Goal: Task Accomplishment & Management: Manage account settings

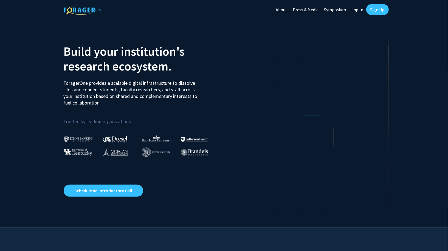
click at [356, 8] on link "Log In" at bounding box center [357, 9] width 17 height 19
select select
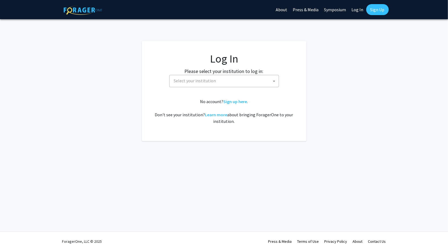
click at [236, 83] on span "Select your institution" at bounding box center [225, 80] width 107 height 11
click at [254, 84] on span "Select your institution" at bounding box center [225, 80] width 107 height 11
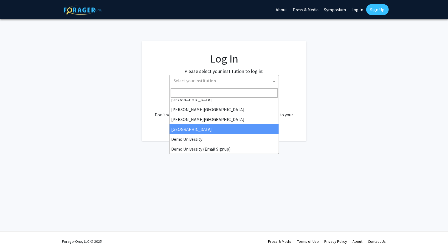
scroll to position [15, 0]
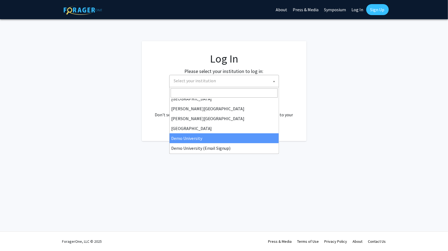
select select "8"
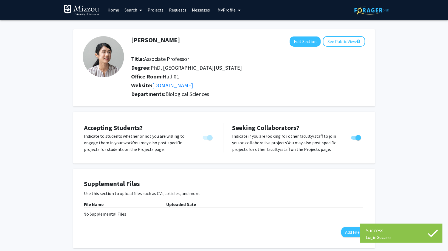
click at [165, 6] on link "Projects" at bounding box center [155, 9] width 21 height 19
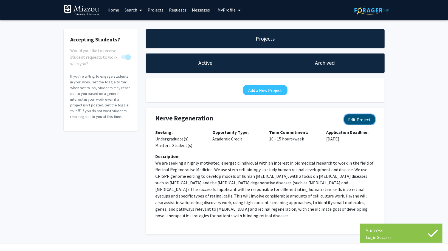
click at [366, 118] on button "Edit Project" at bounding box center [359, 119] width 31 height 10
select select "10 - 15"
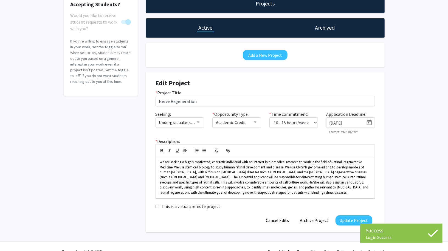
scroll to position [45, 0]
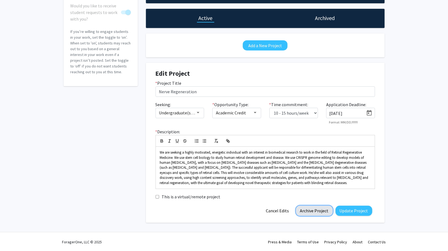
click at [307, 209] on button "Archive Project" at bounding box center [314, 211] width 37 height 10
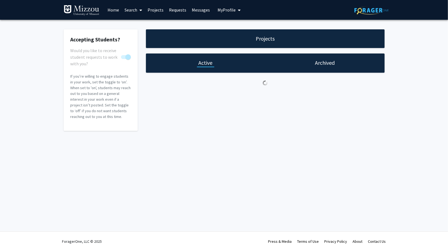
scroll to position [0, 0]
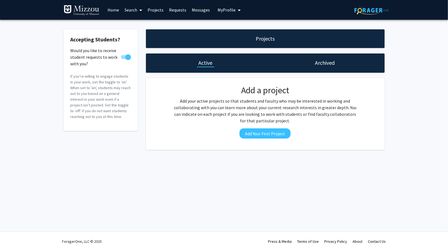
click at [232, 13] on button "My Profile" at bounding box center [229, 10] width 27 height 20
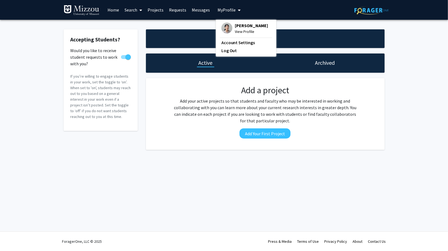
click at [239, 26] on span "Jill Doe" at bounding box center [251, 25] width 33 height 6
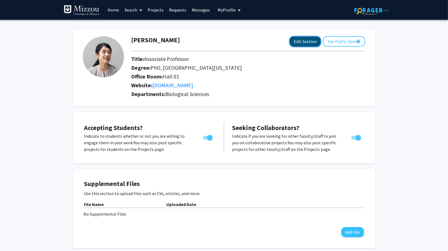
click at [308, 42] on button "Edit Section" at bounding box center [305, 41] width 31 height 10
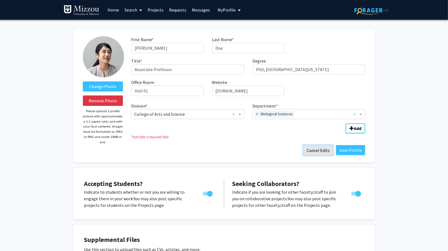
click at [320, 149] on button "Cancel Edits" at bounding box center [318, 150] width 30 height 10
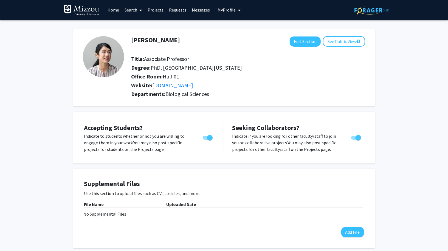
click at [206, 136] on span "Toggle" at bounding box center [208, 138] width 10 height 4
click at [205, 140] on input "Would you like to permit student requests?" at bounding box center [205, 140] width 0 height 0
checkbox input "false"
click at [353, 135] on label "Toggle" at bounding box center [355, 137] width 12 height 7
click at [353, 140] on input "Toggle" at bounding box center [353, 140] width 0 height 0
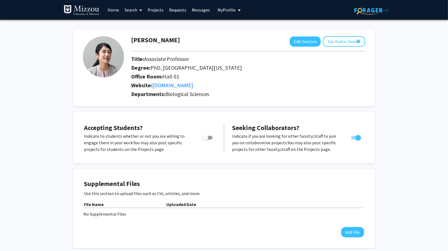
checkbox input "false"
click at [223, 10] on span "My Profile" at bounding box center [226, 9] width 18 height 5
click at [228, 50] on link "Log Out" at bounding box center [245, 50] width 49 height 7
